Goal: Task Accomplishment & Management: Use online tool/utility

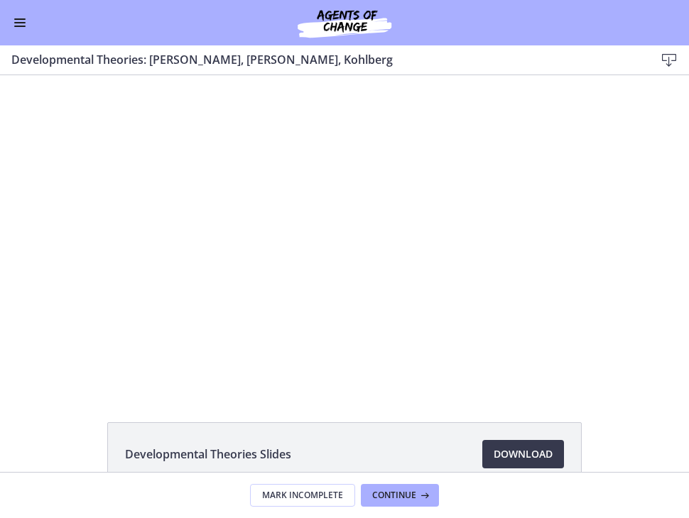
click at [24, 20] on button "Enable menu" at bounding box center [19, 22] width 17 height 17
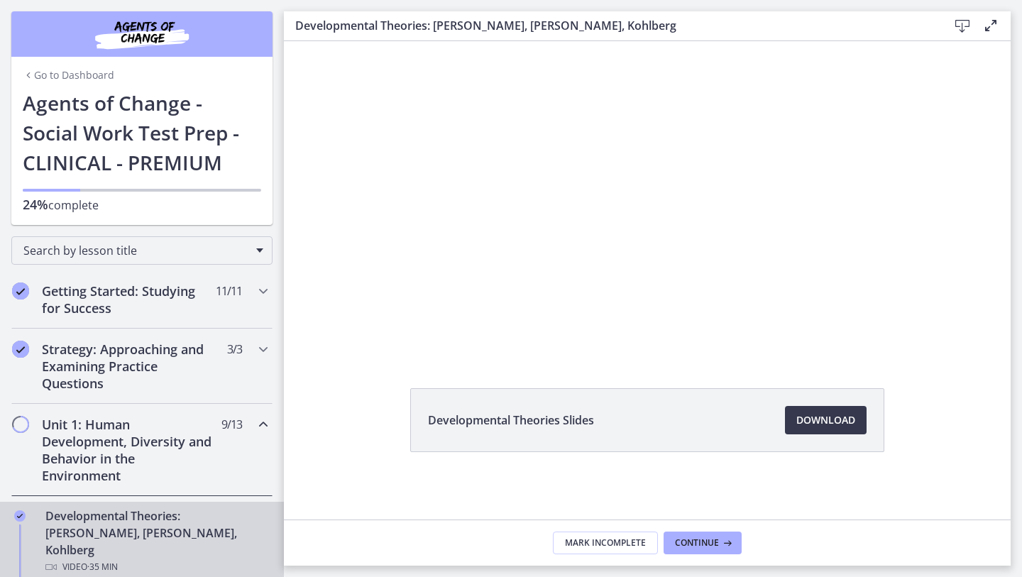
click at [60, 77] on link "Go to Dashboard" at bounding box center [69, 75] width 92 height 14
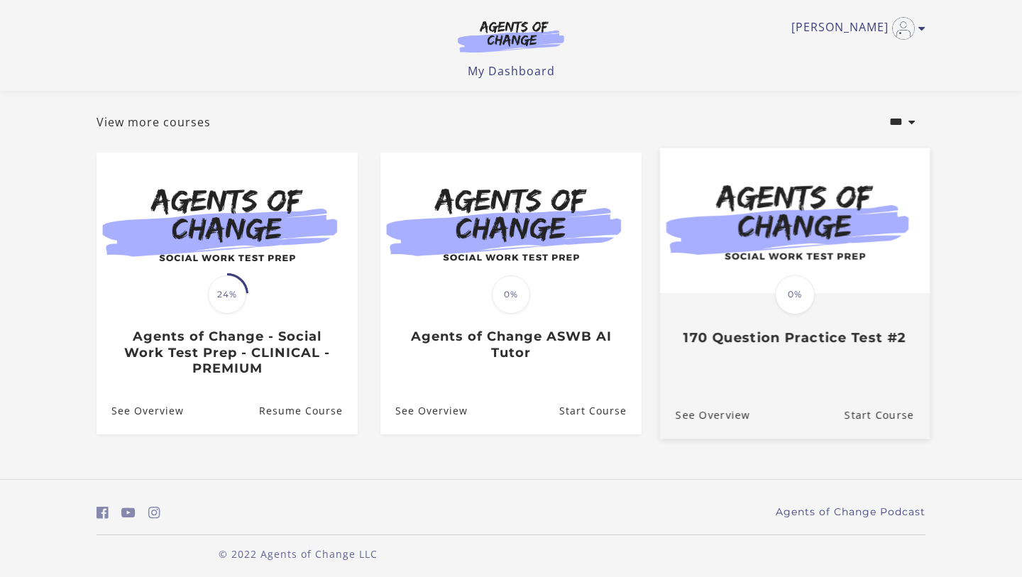
click at [795, 339] on h3 "170 Question Practice Test #2" at bounding box center [795, 337] width 239 height 16
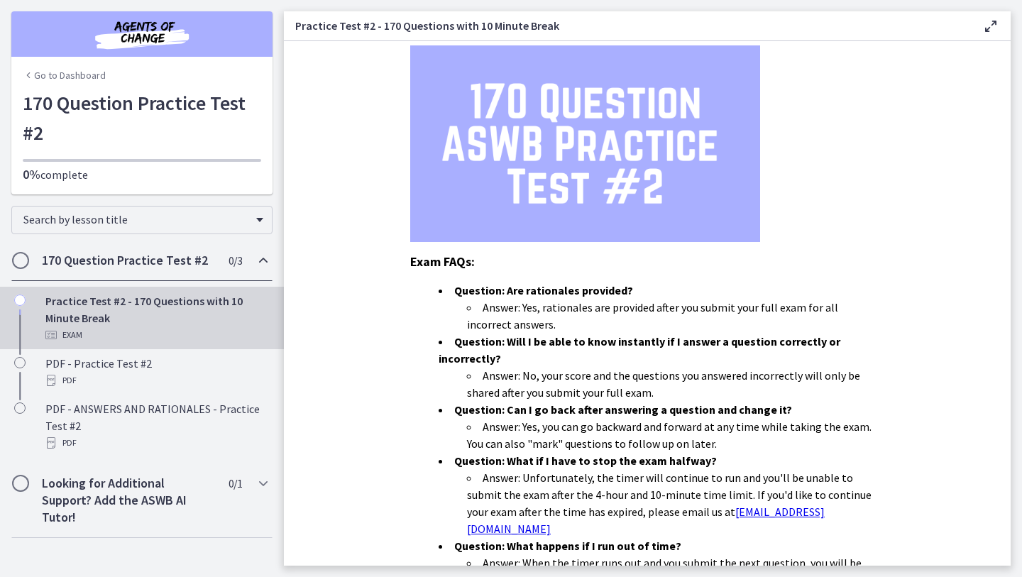
scroll to position [376, 0]
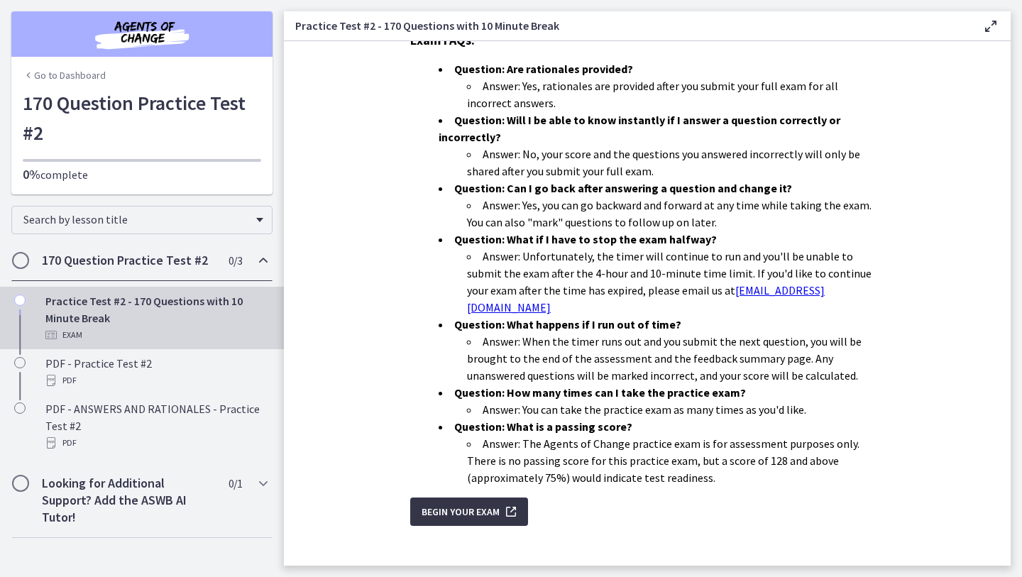
click at [464, 503] on span "Begin Your Exam" at bounding box center [461, 511] width 78 height 17
